Goal: Task Accomplishment & Management: Use online tool/utility

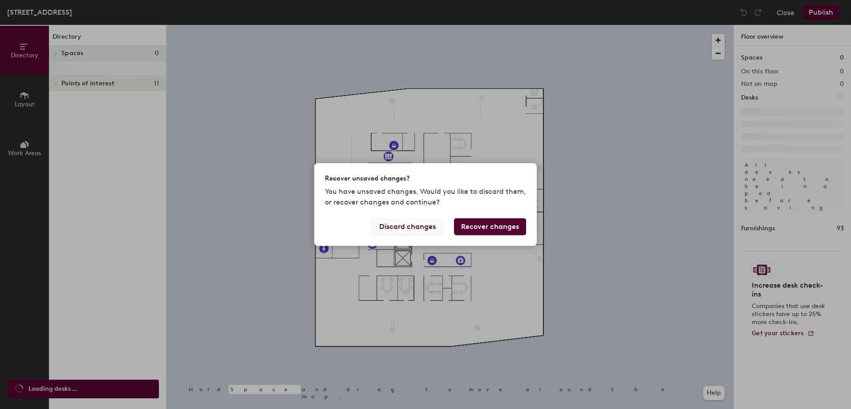
click at [416, 230] on button "Discard changes" at bounding box center [408, 226] width 72 height 17
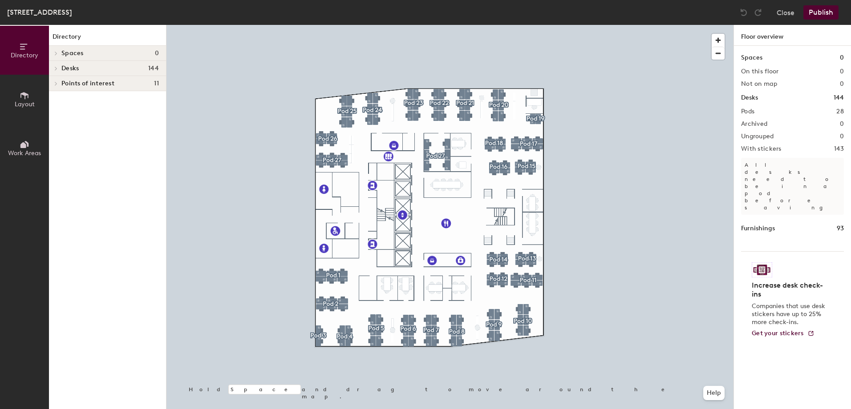
click at [53, 66] on div at bounding box center [55, 68] width 12 height 15
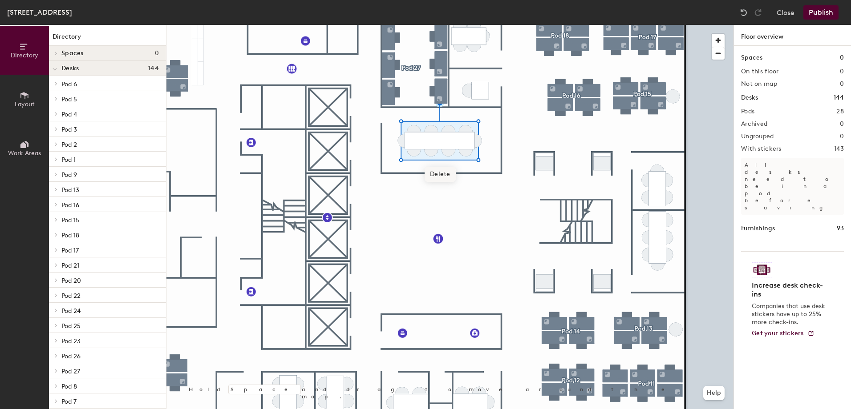
click at [392, 25] on div at bounding box center [449, 25] width 567 height 0
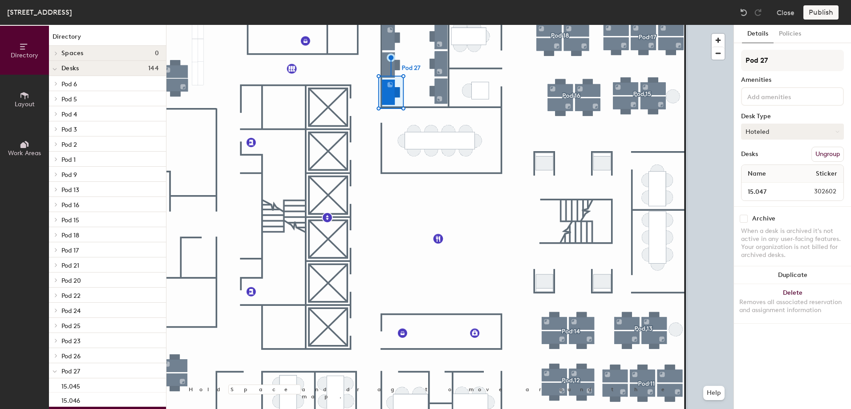
click at [838, 131] on icon at bounding box center [837, 132] width 4 height 4
click at [777, 158] on div "Assigned" at bounding box center [785, 159] width 89 height 13
click at [784, 152] on div "Desks Ungroup" at bounding box center [792, 154] width 103 height 15
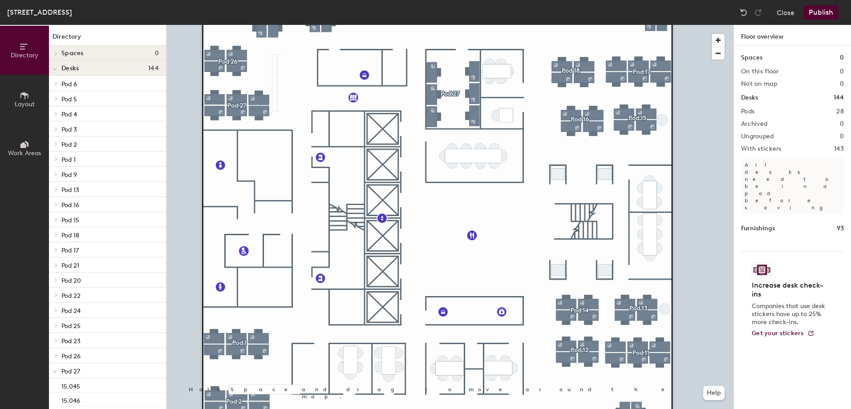
click at [435, 25] on div at bounding box center [449, 25] width 567 height 0
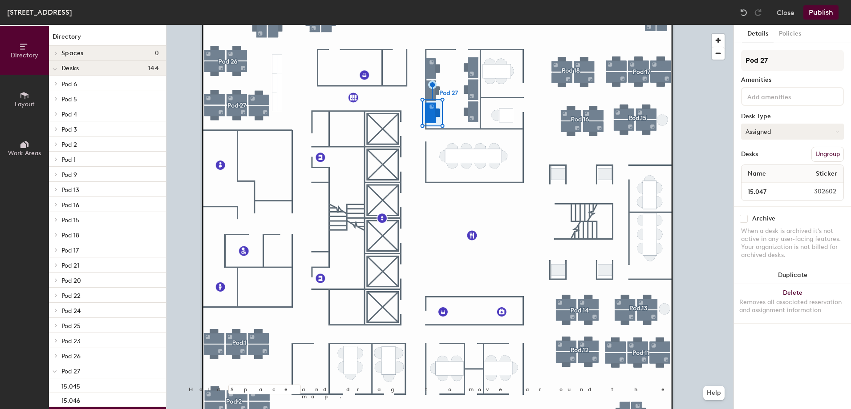
click at [834, 134] on button "Assigned" at bounding box center [792, 132] width 103 height 16
click at [772, 182] on div "Hoteled" at bounding box center [785, 185] width 89 height 13
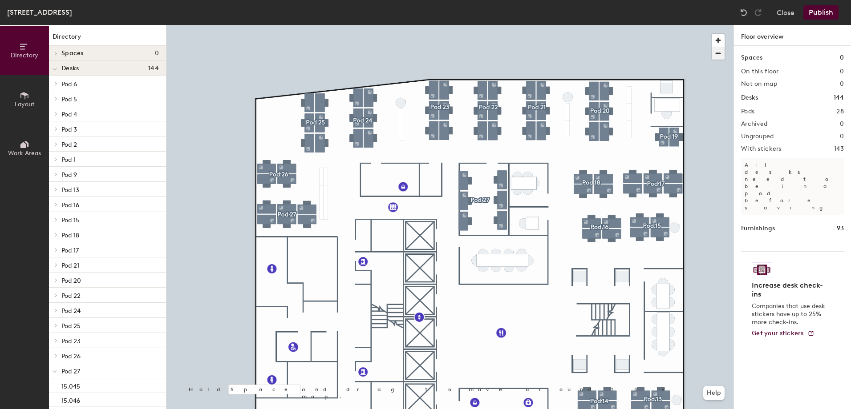
click at [270, 25] on div at bounding box center [449, 25] width 567 height 0
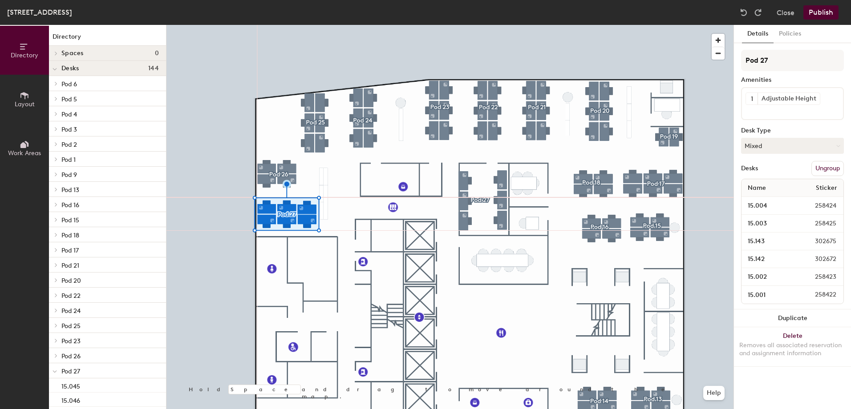
click at [27, 152] on span "Work Areas" at bounding box center [24, 154] width 33 height 8
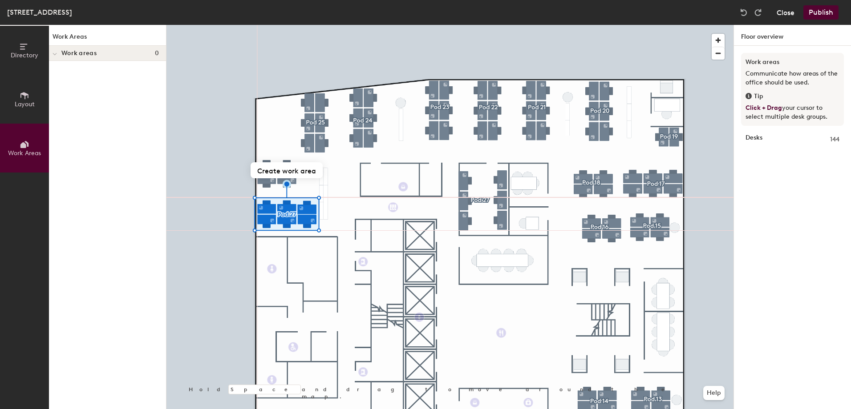
click at [782, 12] on button "Close" at bounding box center [785, 12] width 18 height 14
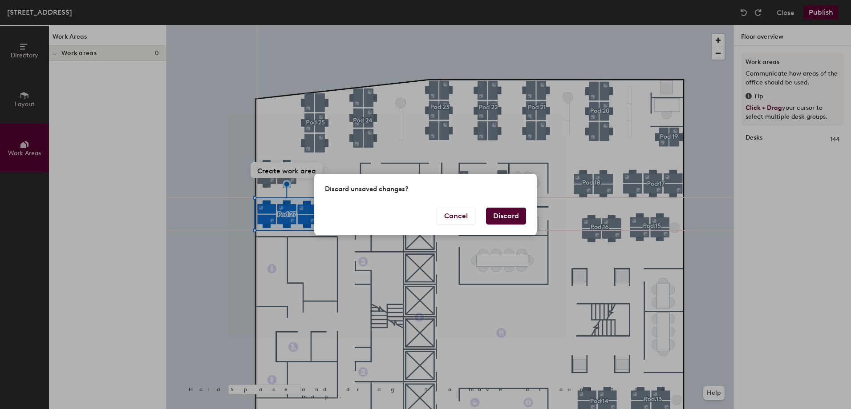
click at [507, 220] on button "Discard" at bounding box center [506, 216] width 40 height 17
